Goal: Task Accomplishment & Management: Use online tool/utility

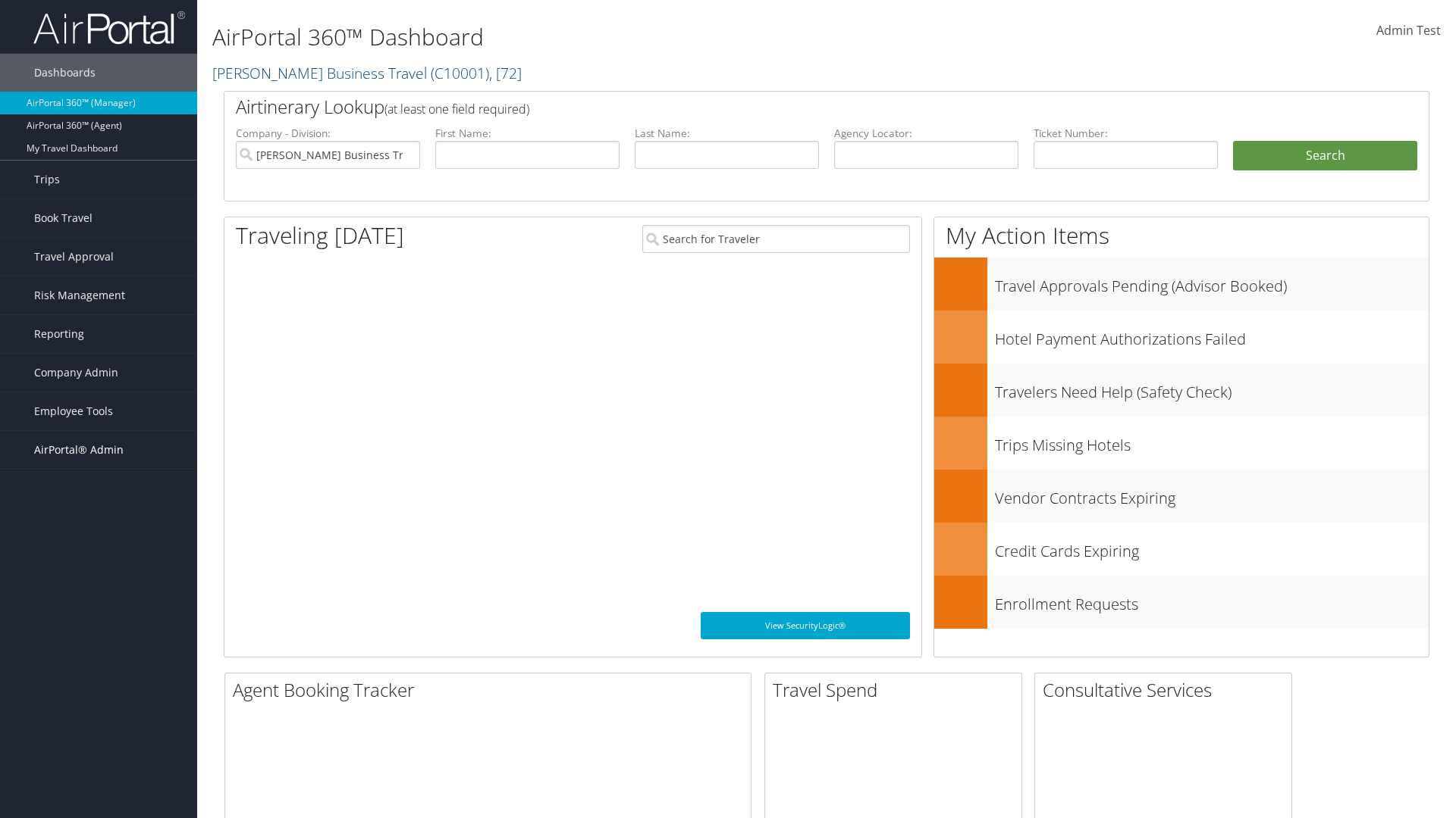
click at [99, 450] on span "AirPortal® Admin" at bounding box center [79, 450] width 89 height 38
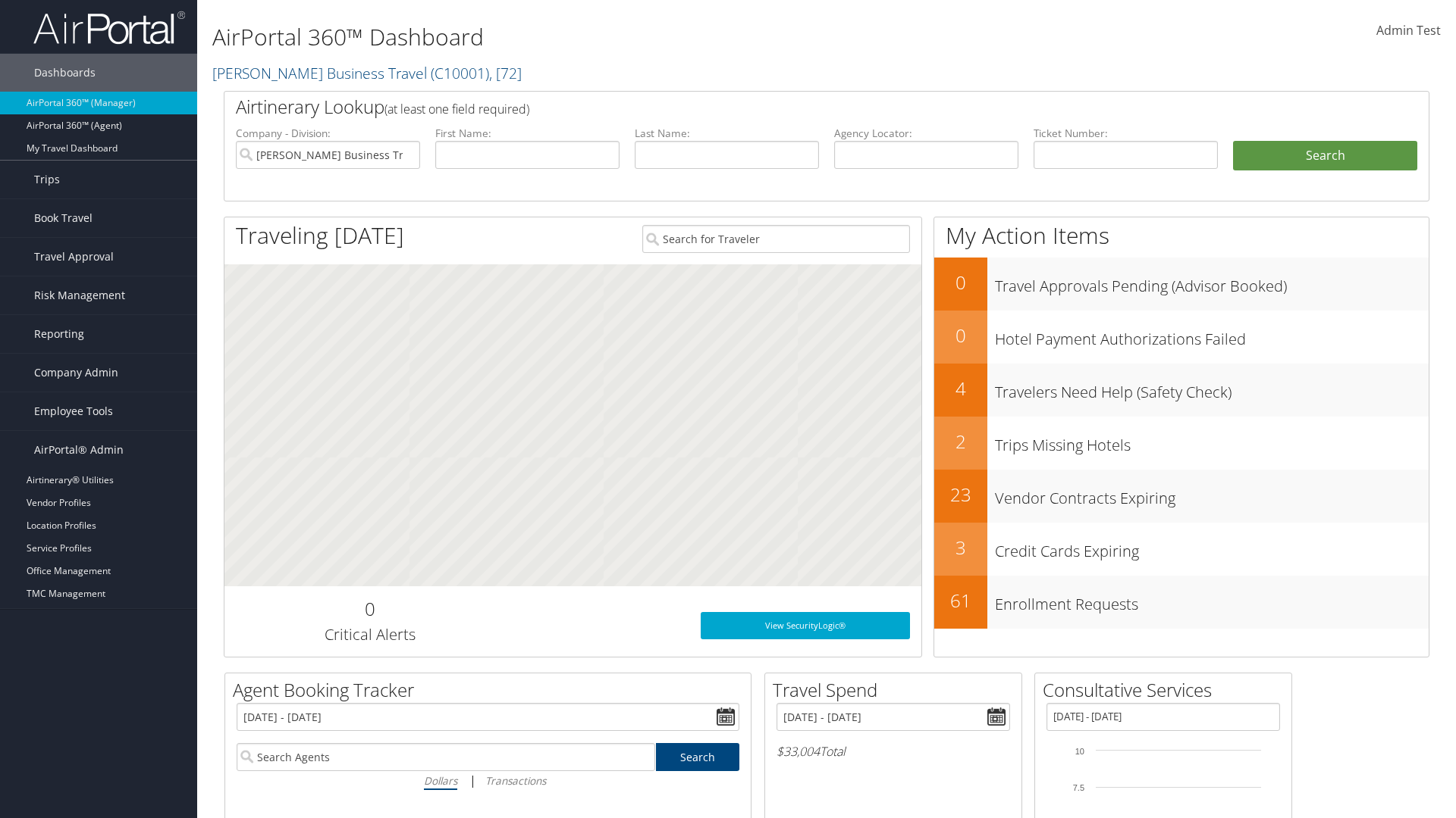
click at [99, 640] on link "Profile Sync Analytics" at bounding box center [98, 640] width 197 height 23
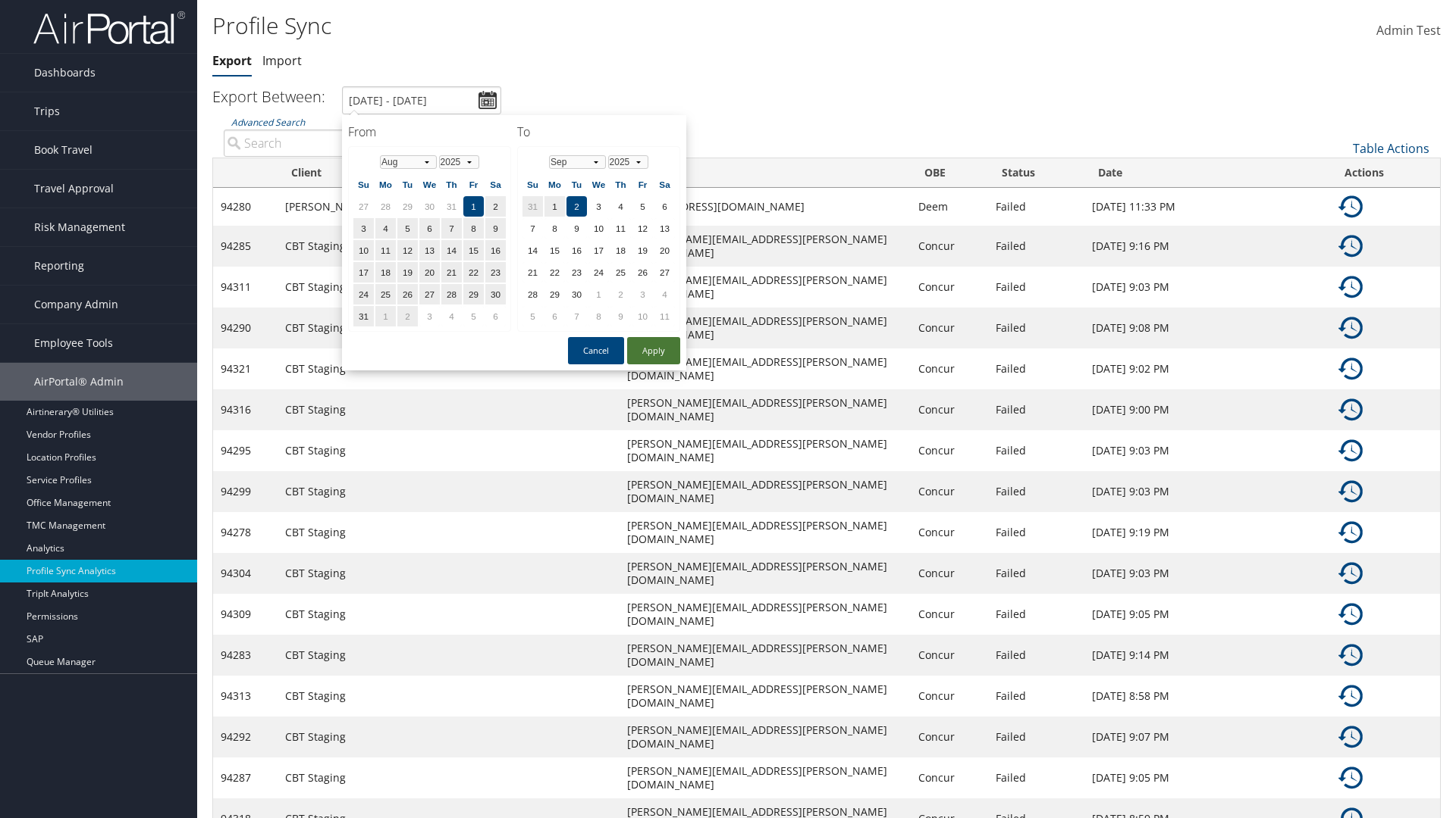
click at [654, 350] on button "Apply" at bounding box center [653, 351] width 53 height 28
type input "1/1/2024 - 3/31/2024"
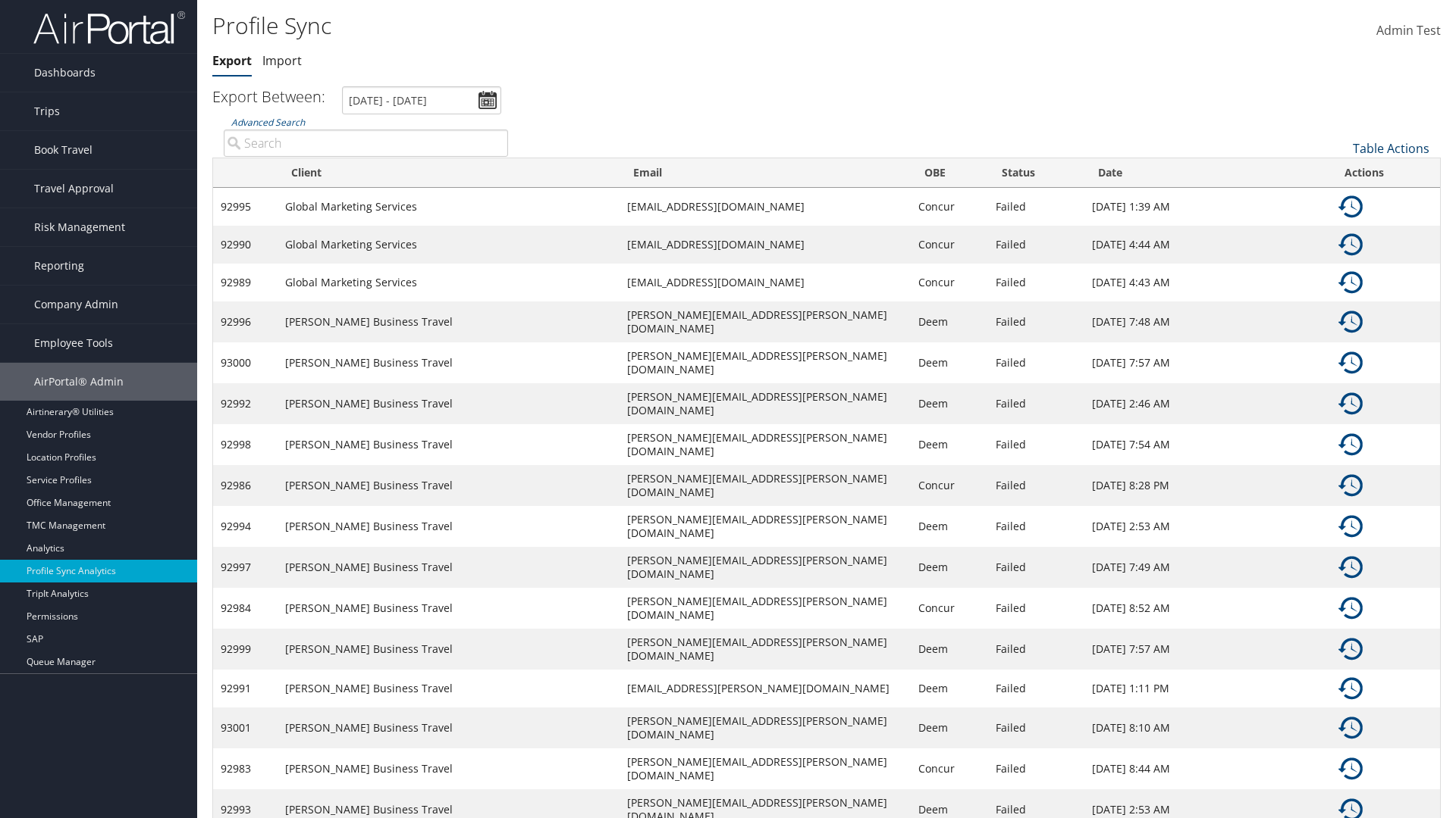
click at [1390, 148] on link "Table Actions" at bounding box center [1390, 148] width 76 height 17
click at [1340, 197] on link "Column Visibility" at bounding box center [1340, 198] width 200 height 26
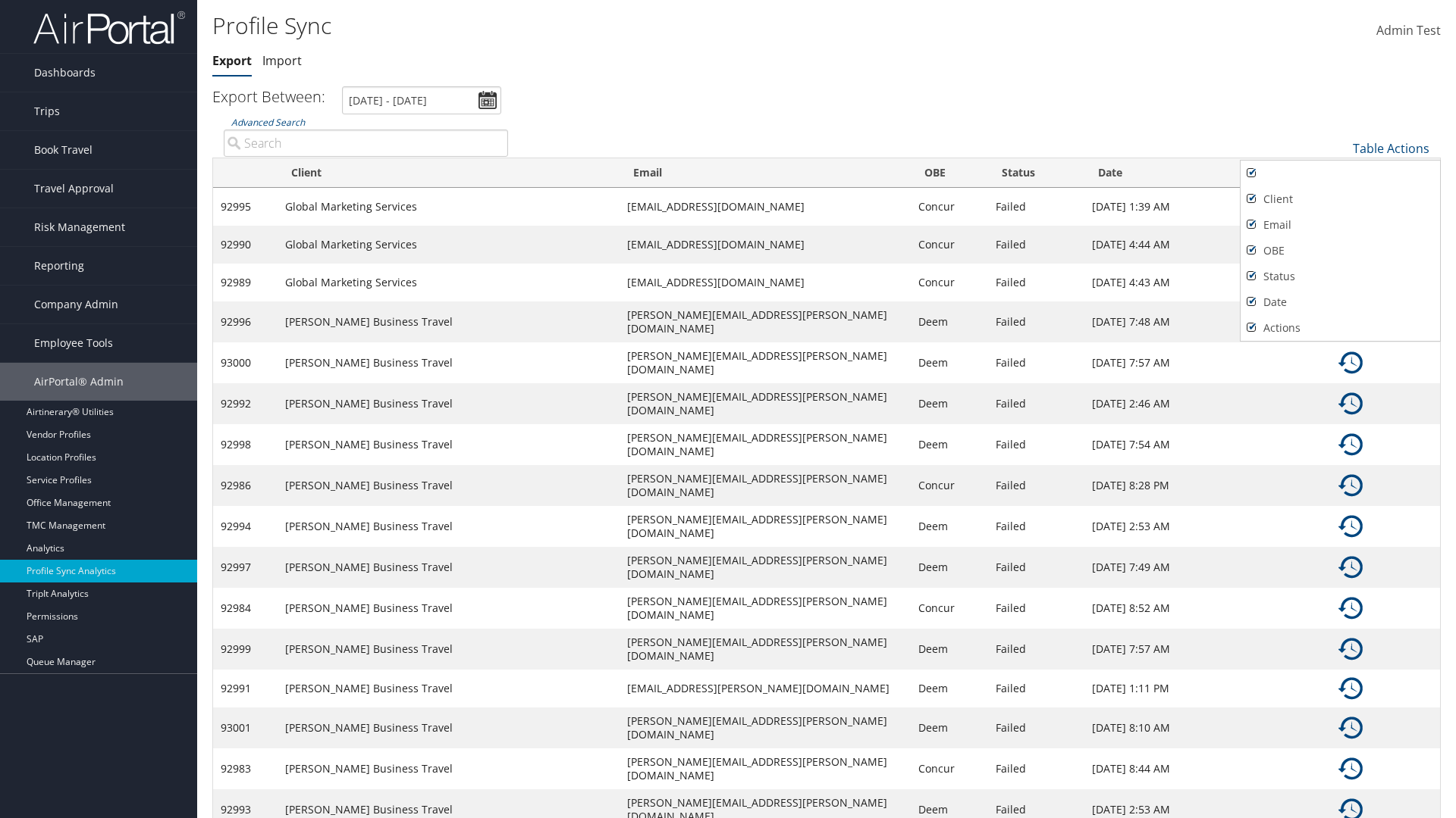
click at [728, 409] on div at bounding box center [728, 409] width 1456 height 818
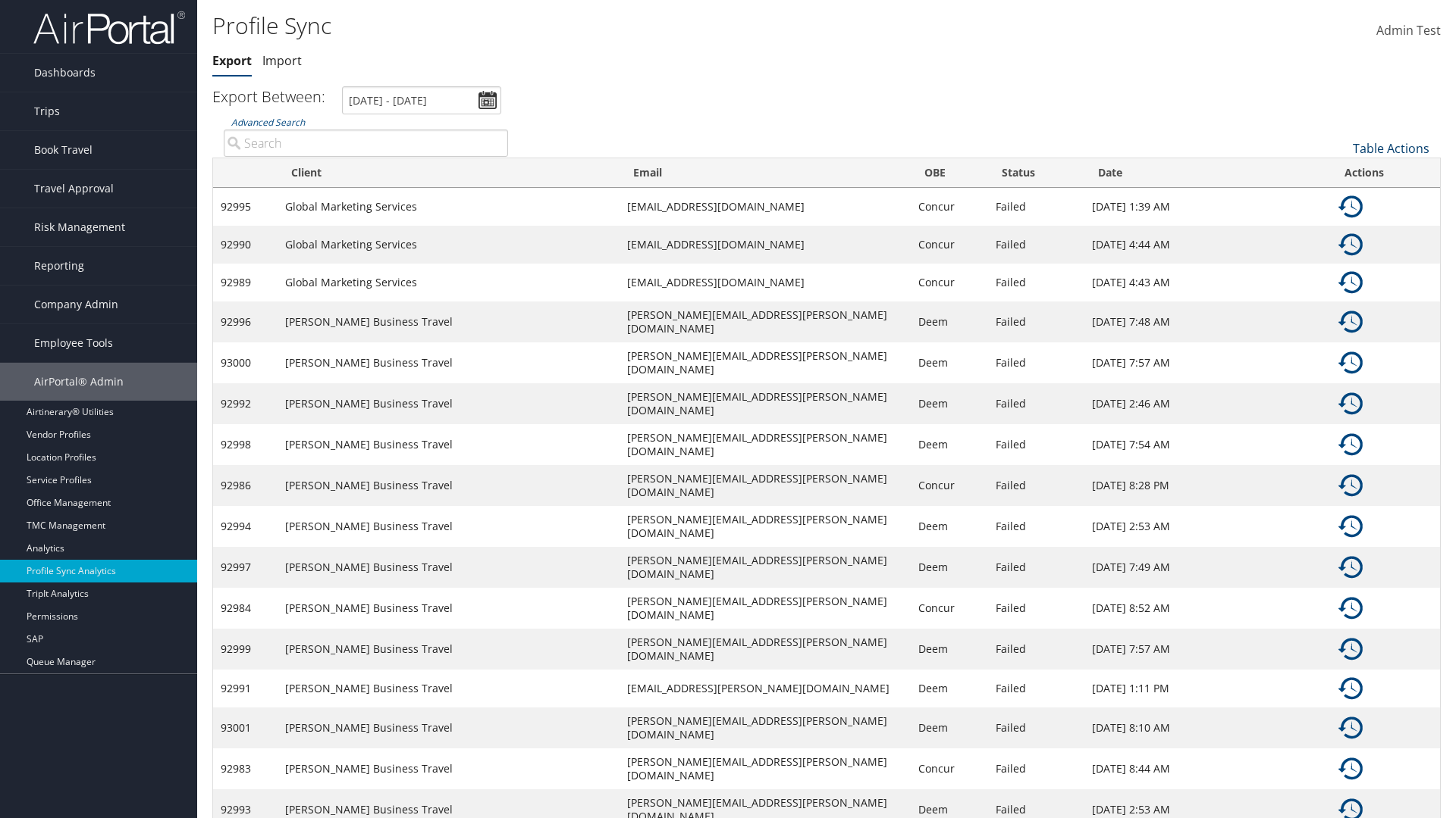
click at [1390, 148] on link "Table Actions" at bounding box center [1390, 148] width 76 height 17
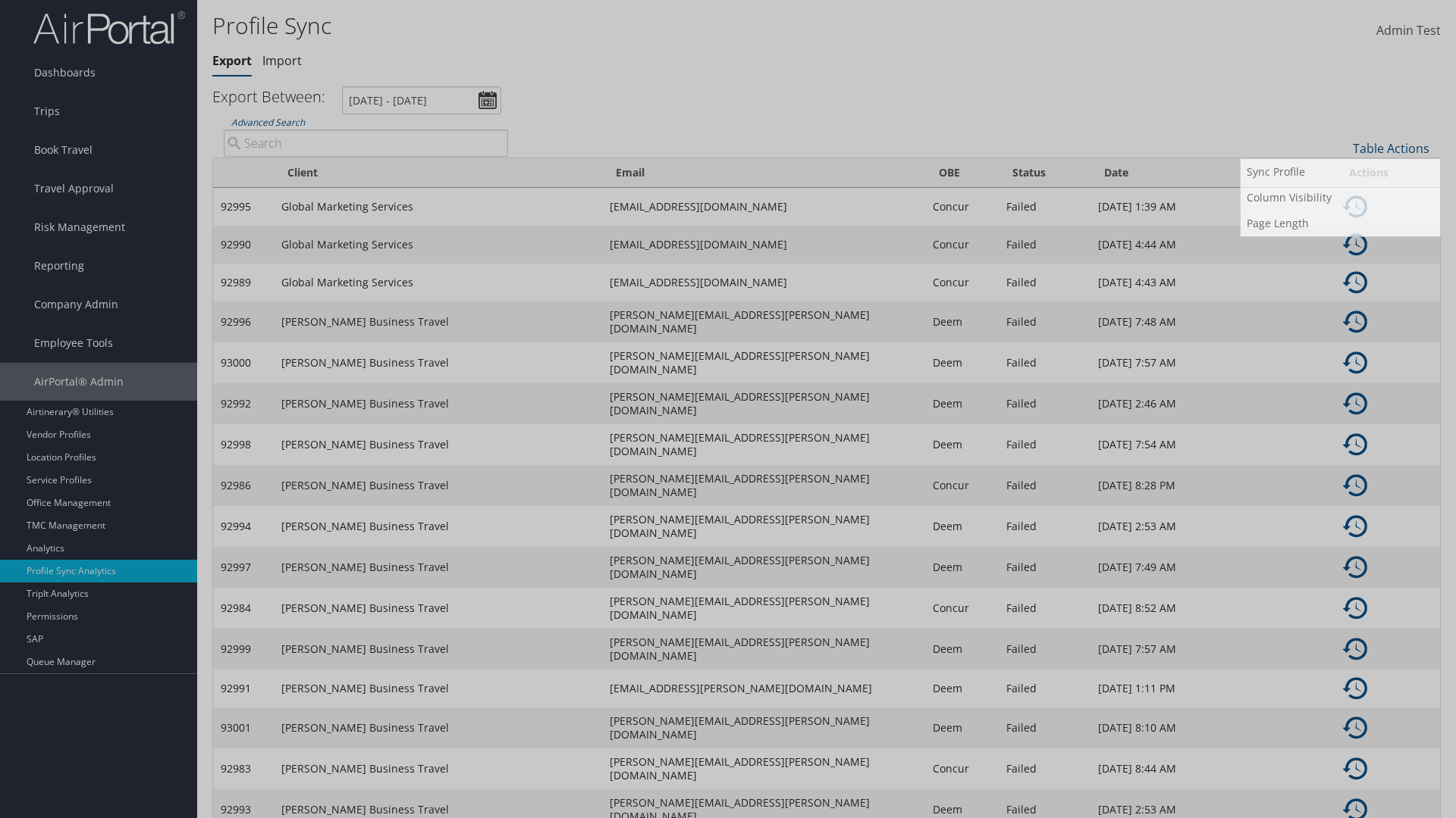
click at [0, 0] on input "User" at bounding box center [0, 0] width 0 height 0
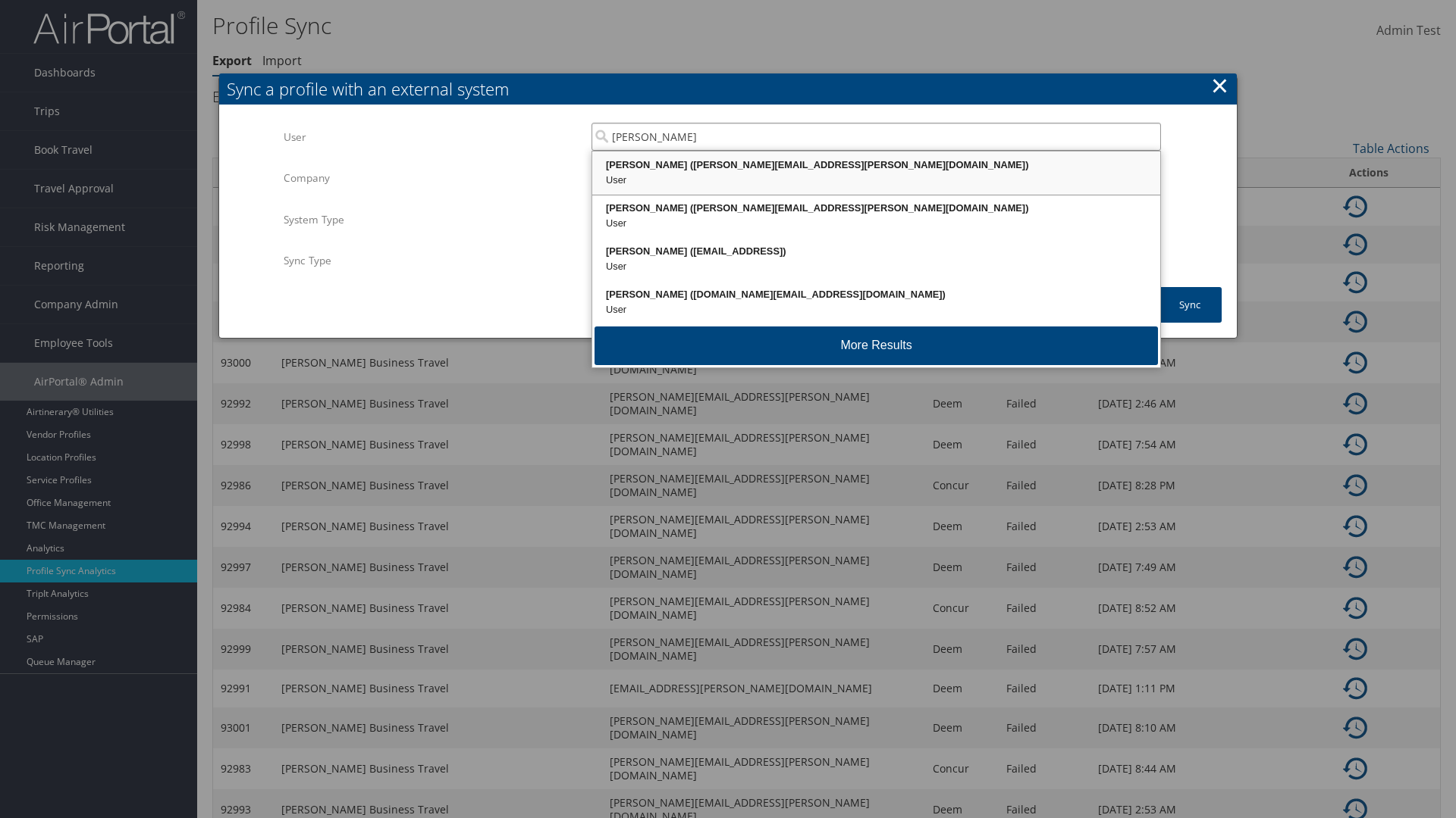
click at [876, 165] on div "Kyle Casazza (kyle.casazza@cbtravel.com)" at bounding box center [876, 165] width 563 height 15
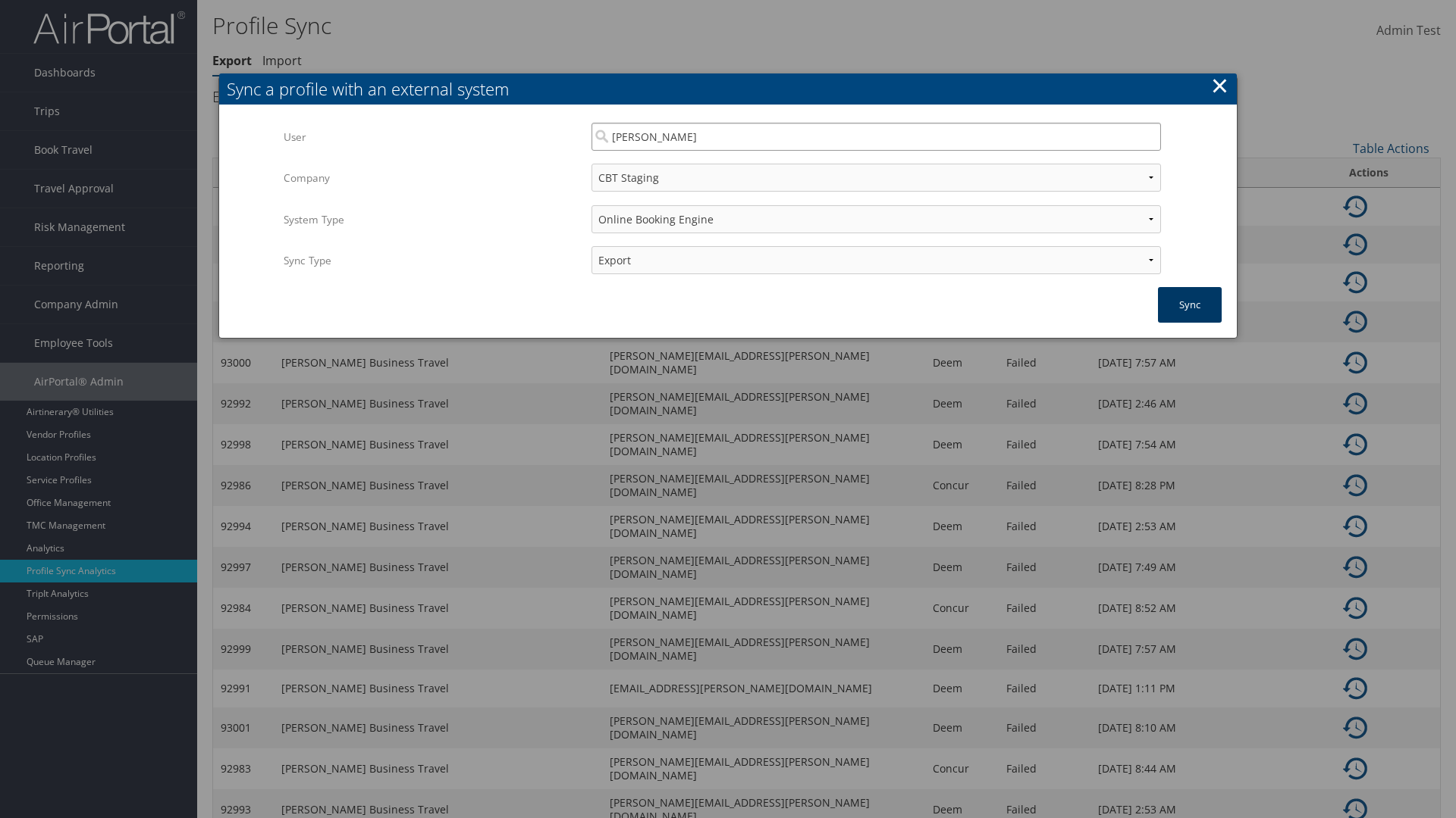
type input "Kyle Casazza"
click at [1190, 305] on button "Sync" at bounding box center [1189, 305] width 64 height 36
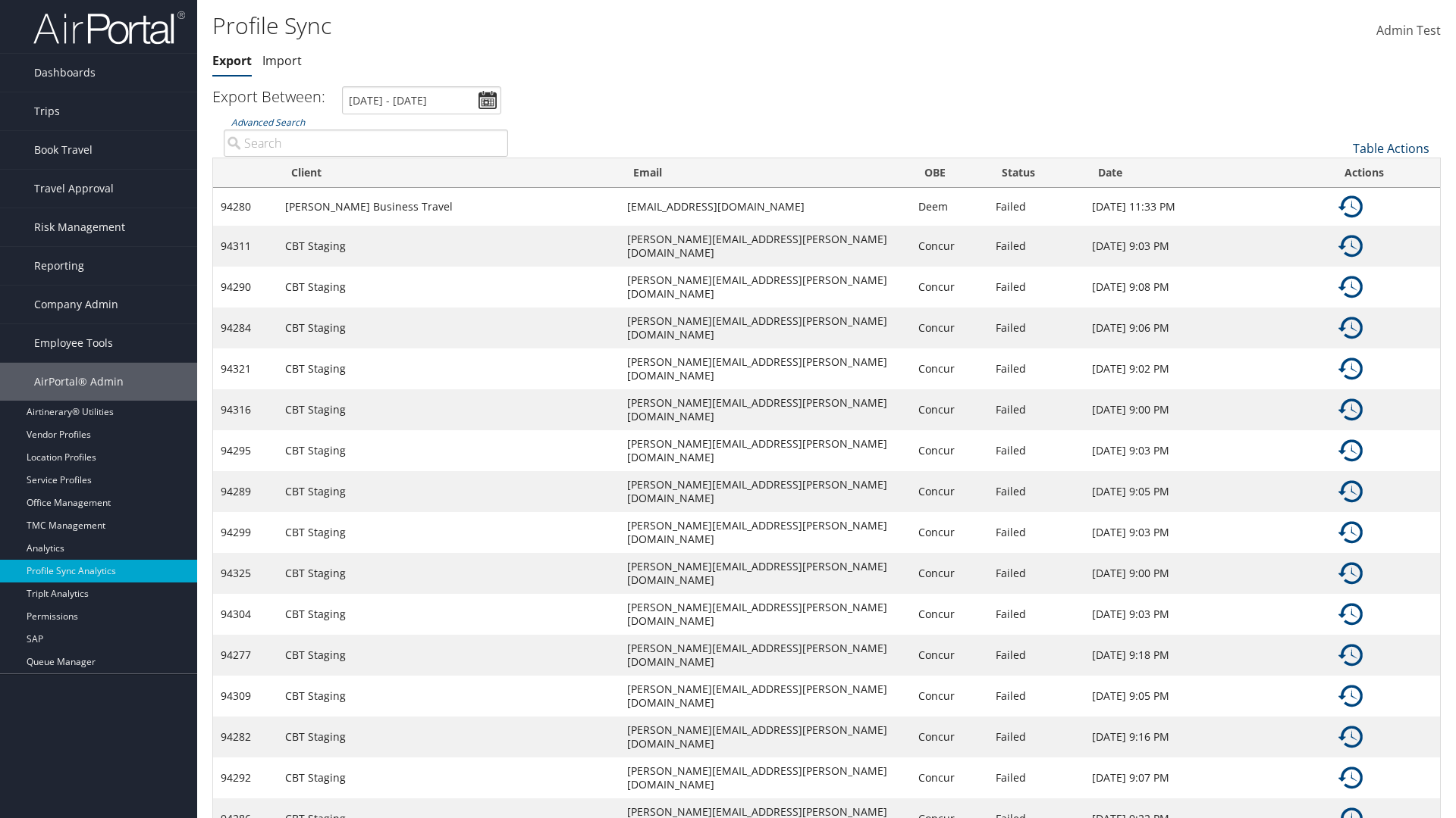
click at [1390, 148] on link "Table Actions" at bounding box center [1390, 148] width 76 height 17
click at [1340, 223] on link "Page Length" at bounding box center [1340, 224] width 200 height 26
click at [1390, 148] on link "Table Actions" at bounding box center [1390, 148] width 76 height 17
click at [1340, 223] on link "Page Length" at bounding box center [1340, 224] width 200 height 26
click at [1390, 148] on link "Table Actions" at bounding box center [1390, 148] width 76 height 17
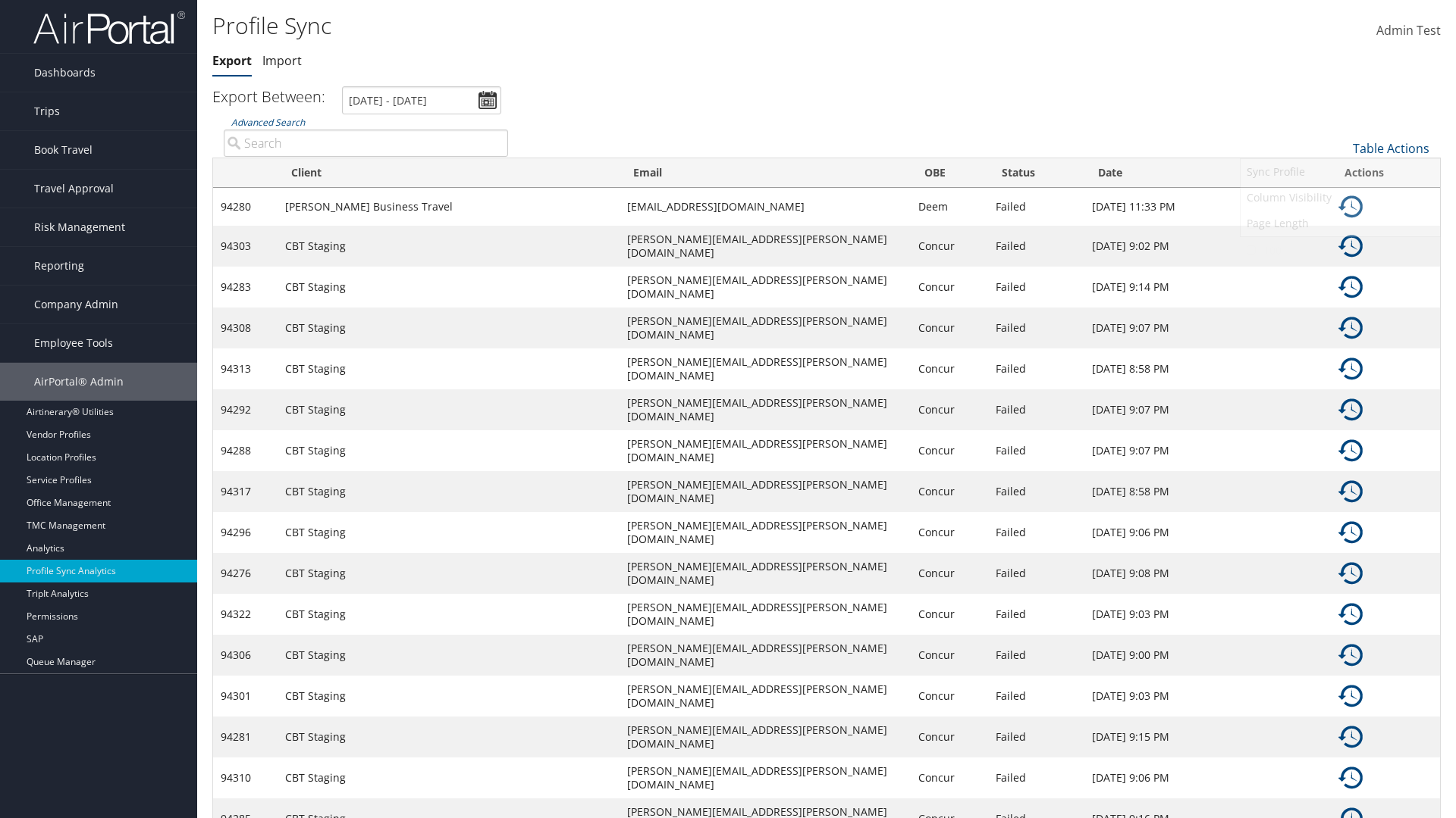
click at [1340, 250] on link "100" at bounding box center [1340, 251] width 200 height 26
click at [1390, 148] on link "Table Actions" at bounding box center [1390, 148] width 76 height 17
click at [1340, 199] on link "Client" at bounding box center [1340, 199] width 200 height 26
click at [1340, 225] on link "Email" at bounding box center [1340, 225] width 200 height 26
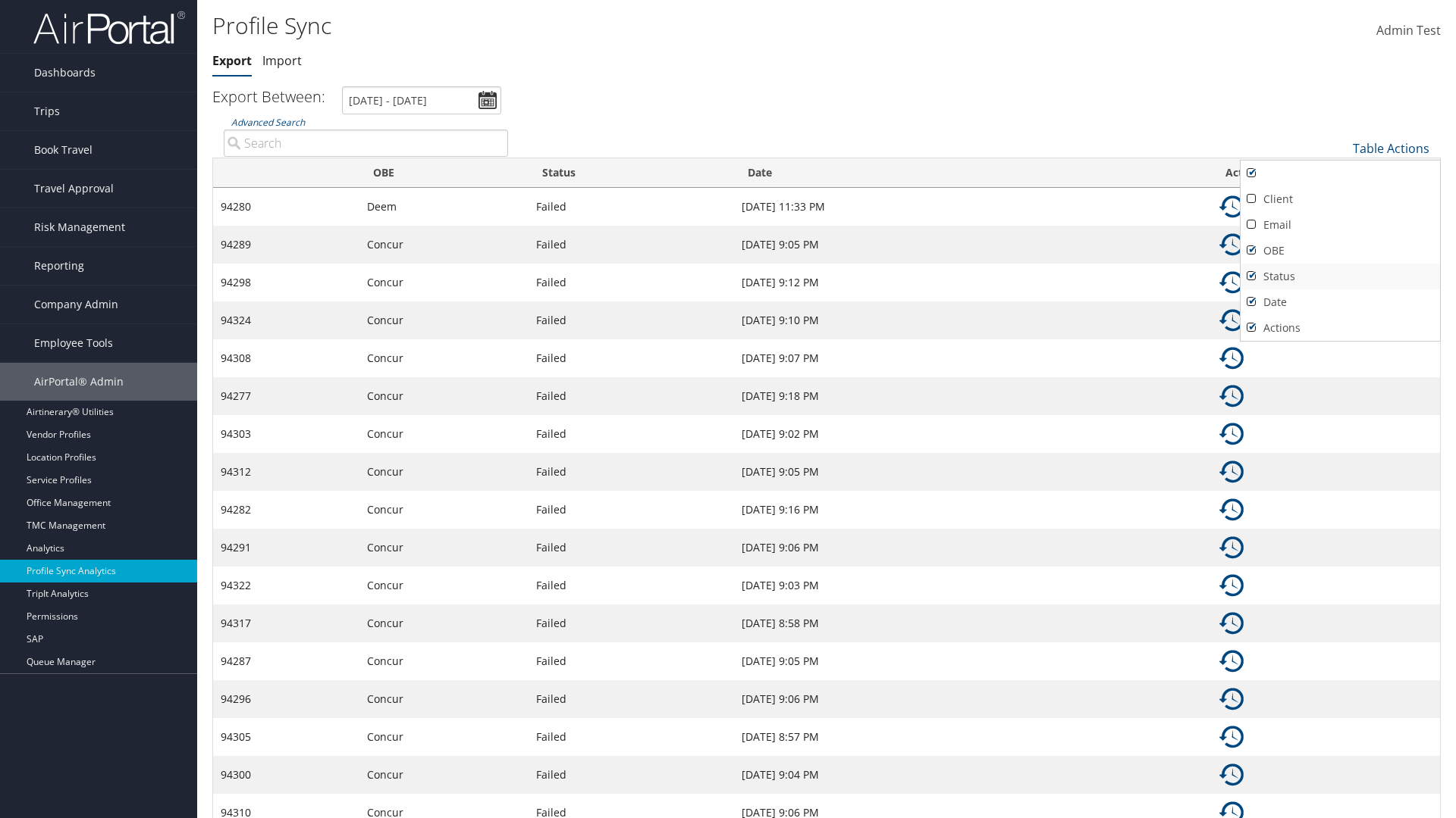
click at [1340, 250] on link "OBE" at bounding box center [1340, 251] width 200 height 26
click at [1340, 276] on link "Status" at bounding box center [1340, 276] width 200 height 26
click at [1340, 302] on link "Date" at bounding box center [1340, 302] width 200 height 26
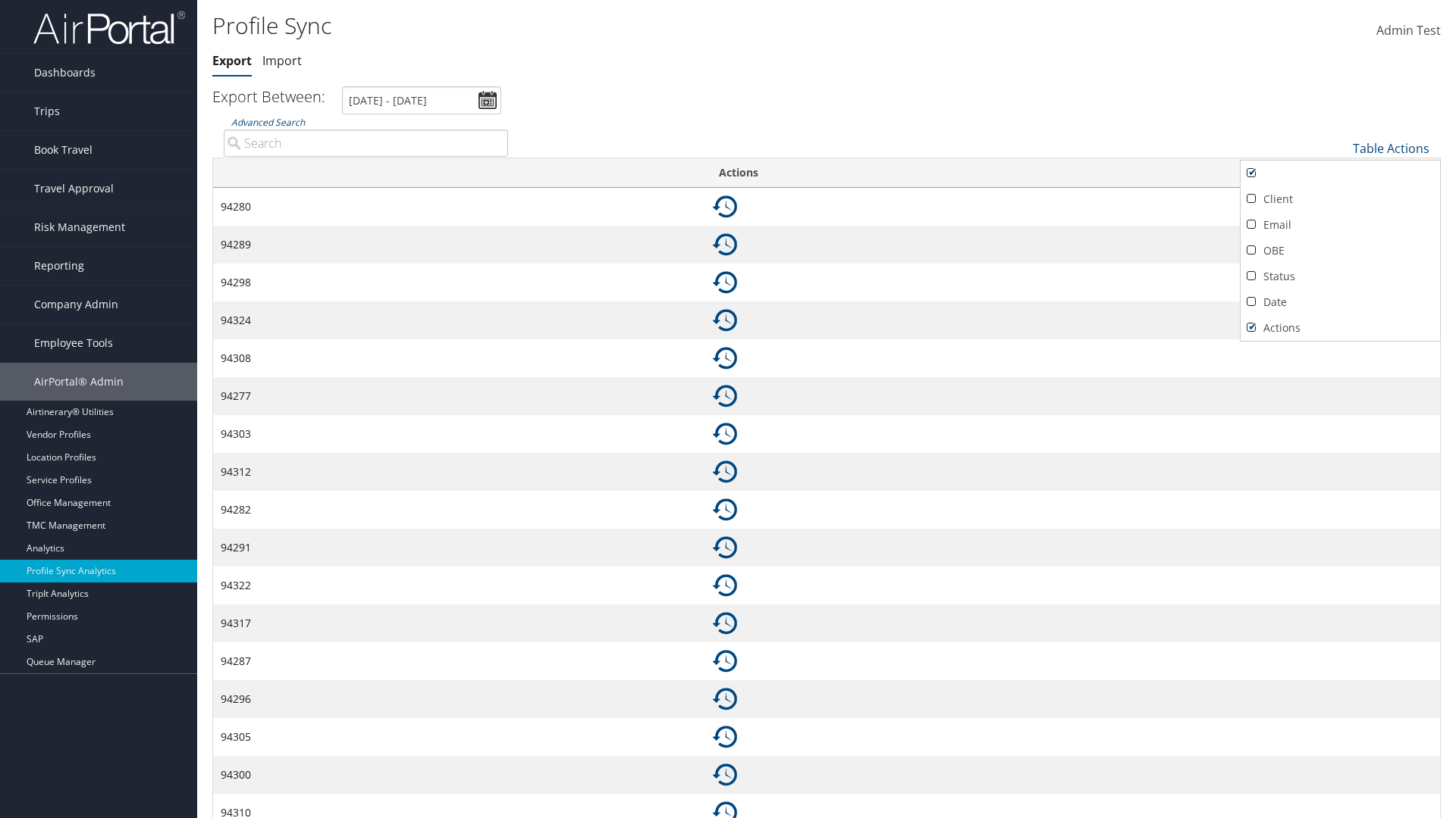
click at [1340, 328] on link "Actions" at bounding box center [1340, 328] width 200 height 26
click at [728, 409] on div at bounding box center [728, 409] width 1456 height 818
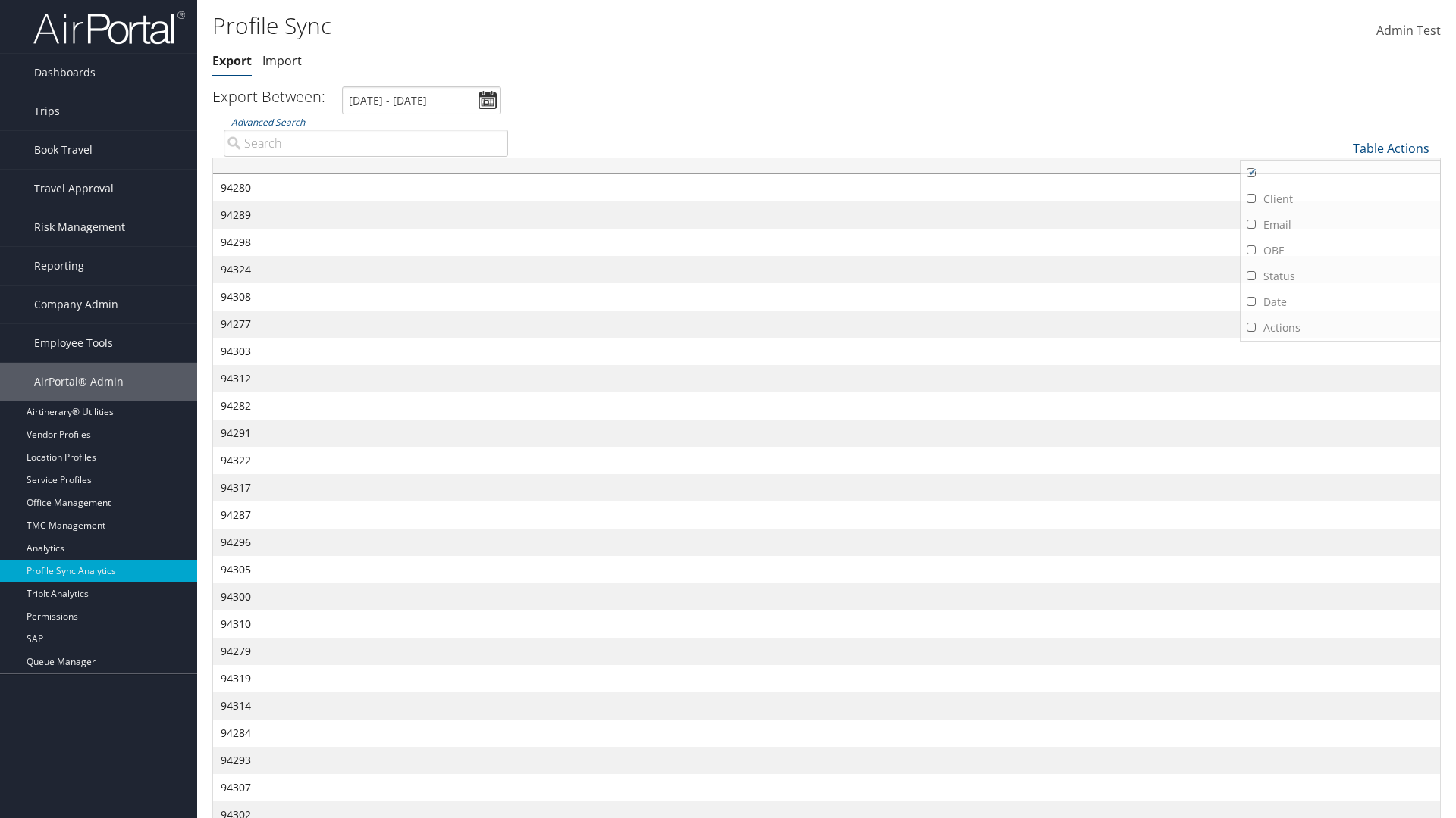
scroll to position [139, 0]
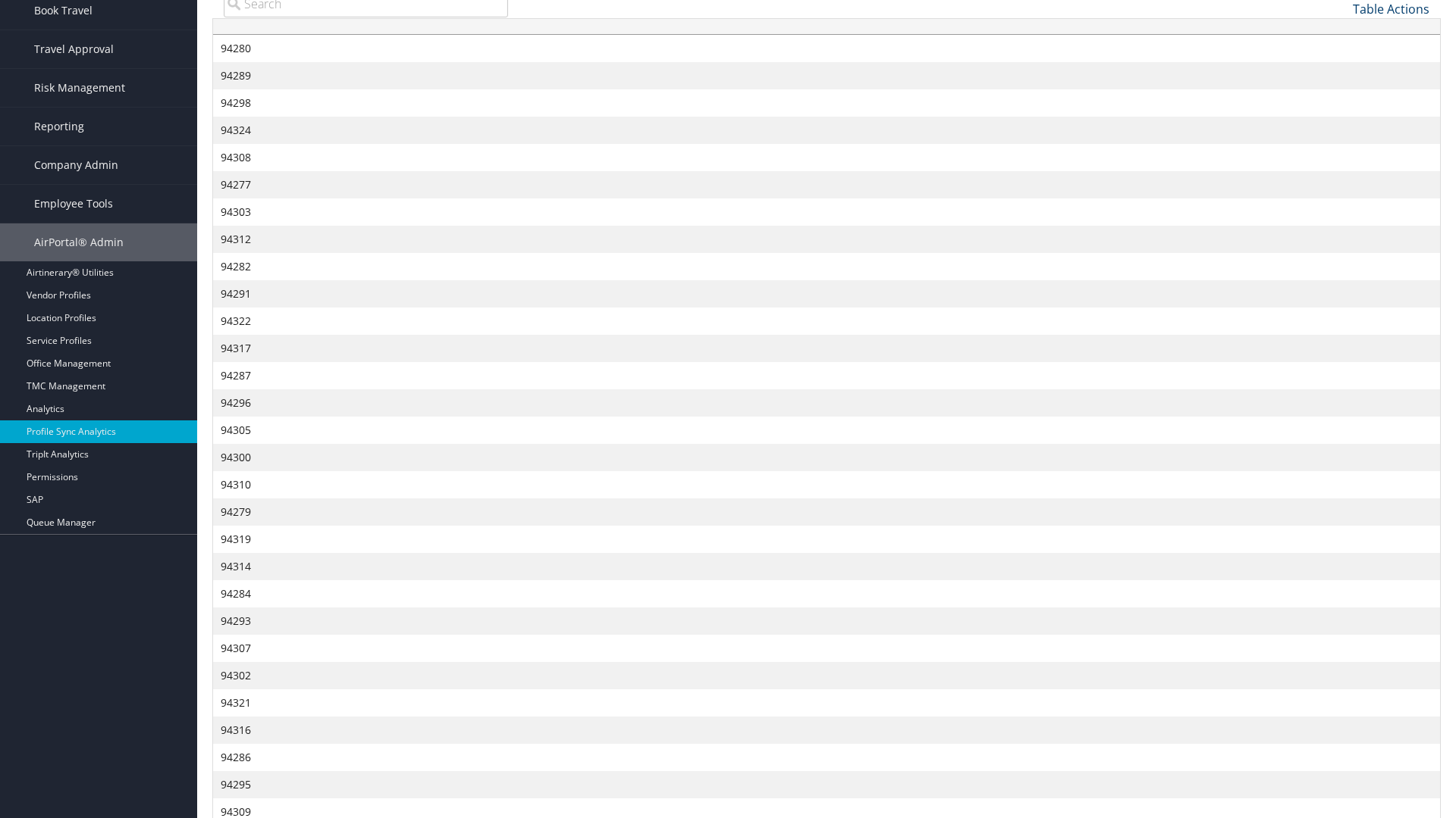
click at [1390, 8] on link "Table Actions" at bounding box center [1390, 9] width 76 height 17
click at [1340, 59] on link "Client" at bounding box center [1340, 60] width 200 height 26
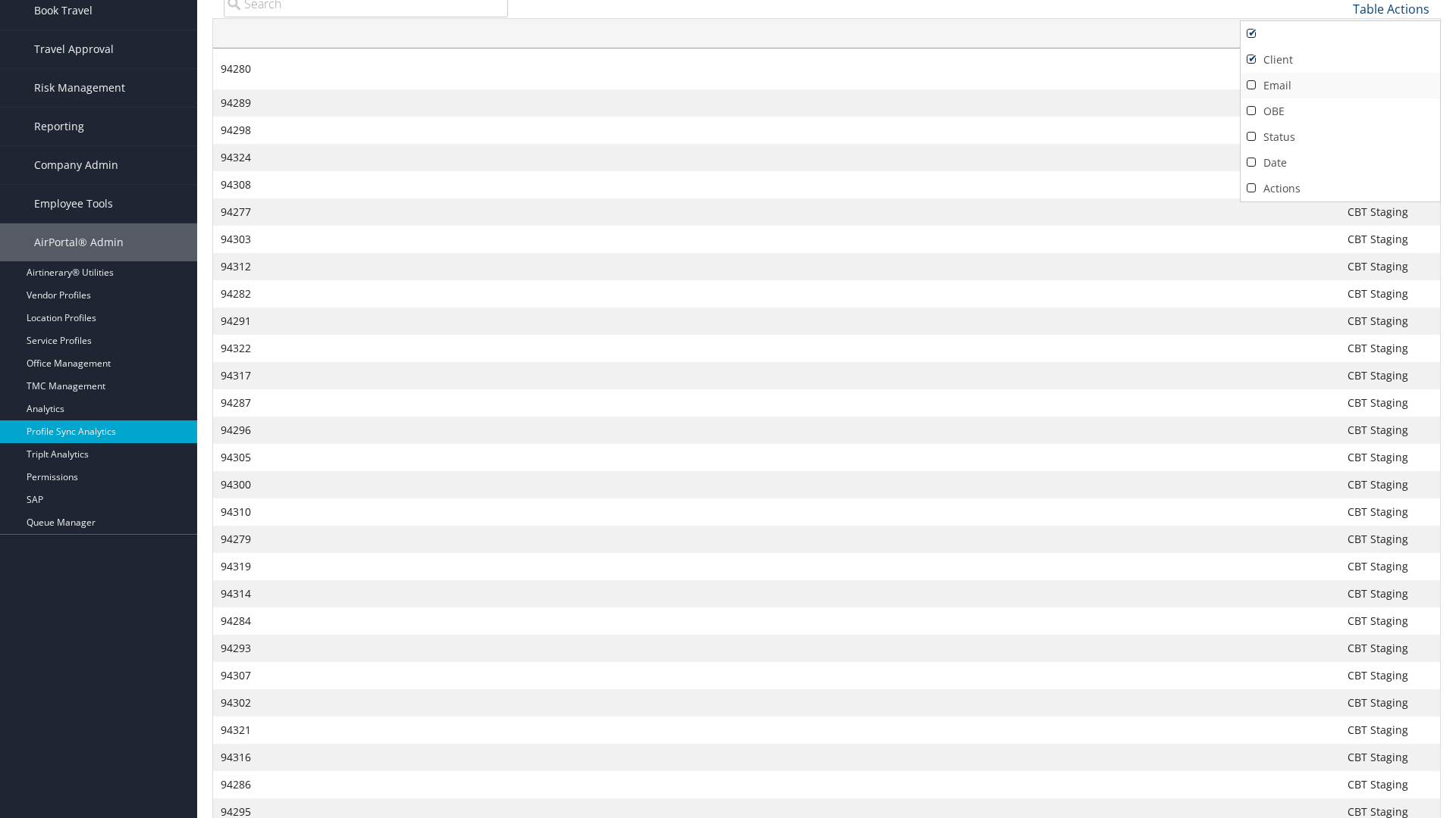
click at [1340, 85] on link "Email" at bounding box center [1340, 86] width 200 height 26
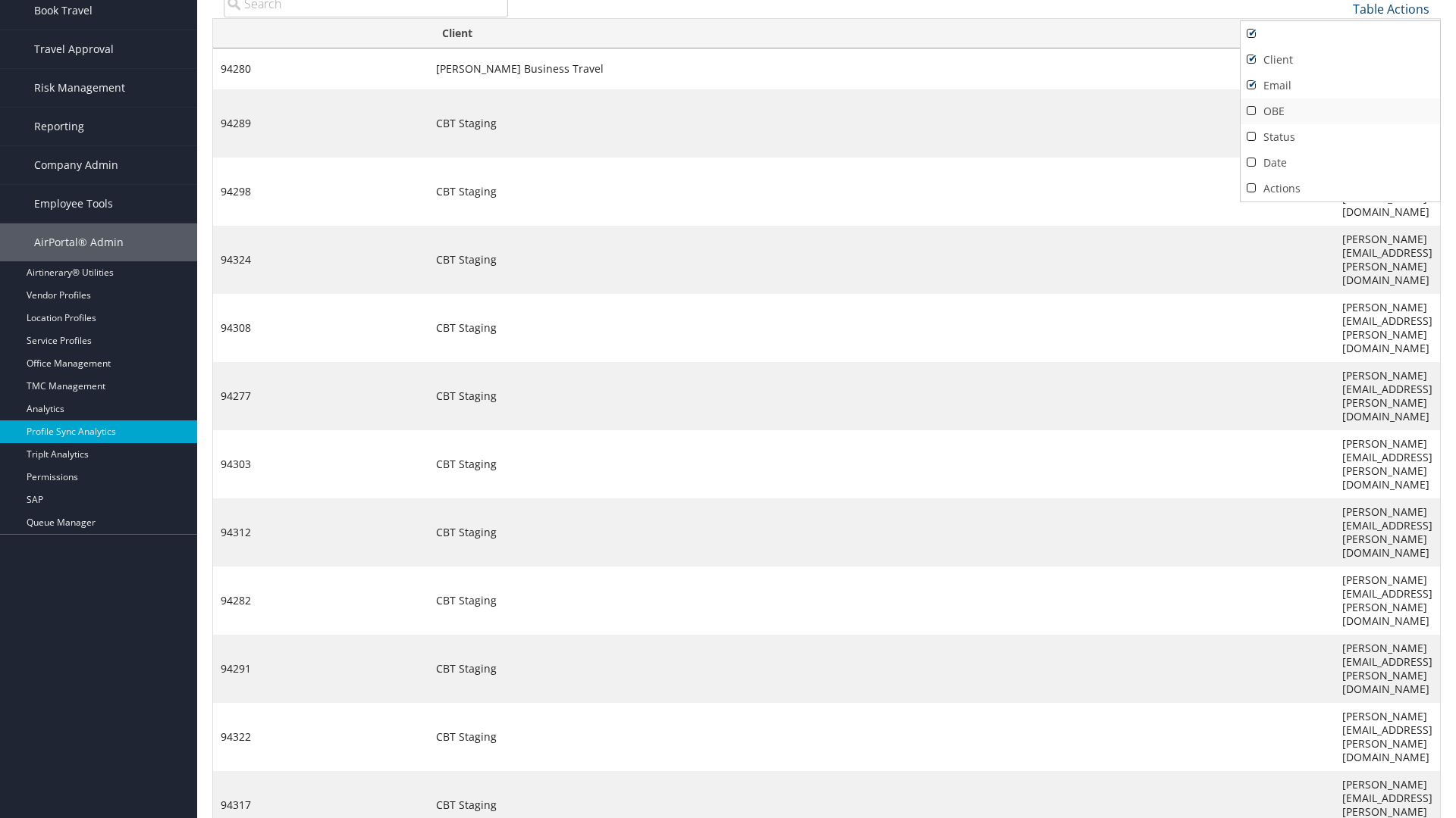
click at [1340, 110] on link "OBE" at bounding box center [1340, 112] width 200 height 26
